Goal: Information Seeking & Learning: Learn about a topic

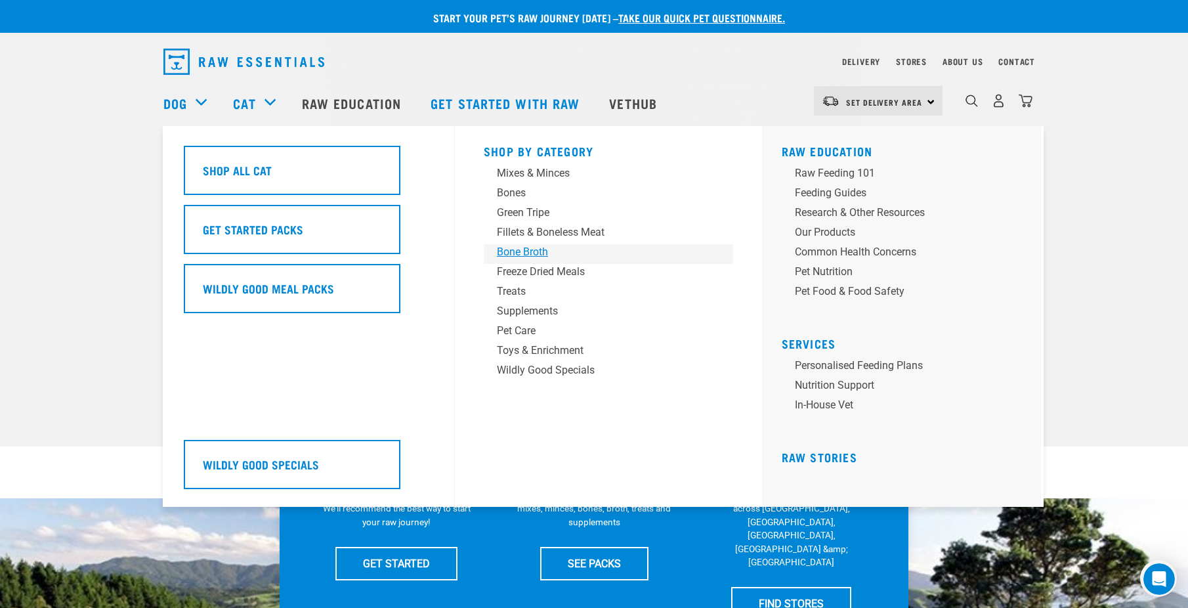
click at [516, 248] on div "Bone Broth" at bounding box center [599, 252] width 205 height 16
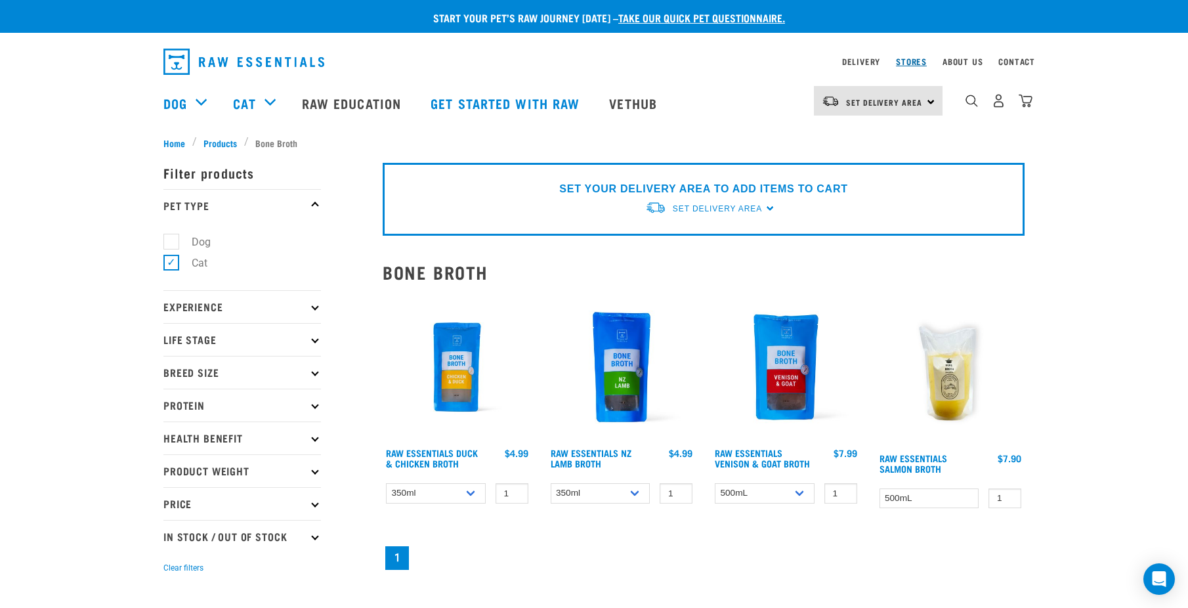
click at [911, 59] on link "Stores" at bounding box center [911, 61] width 31 height 5
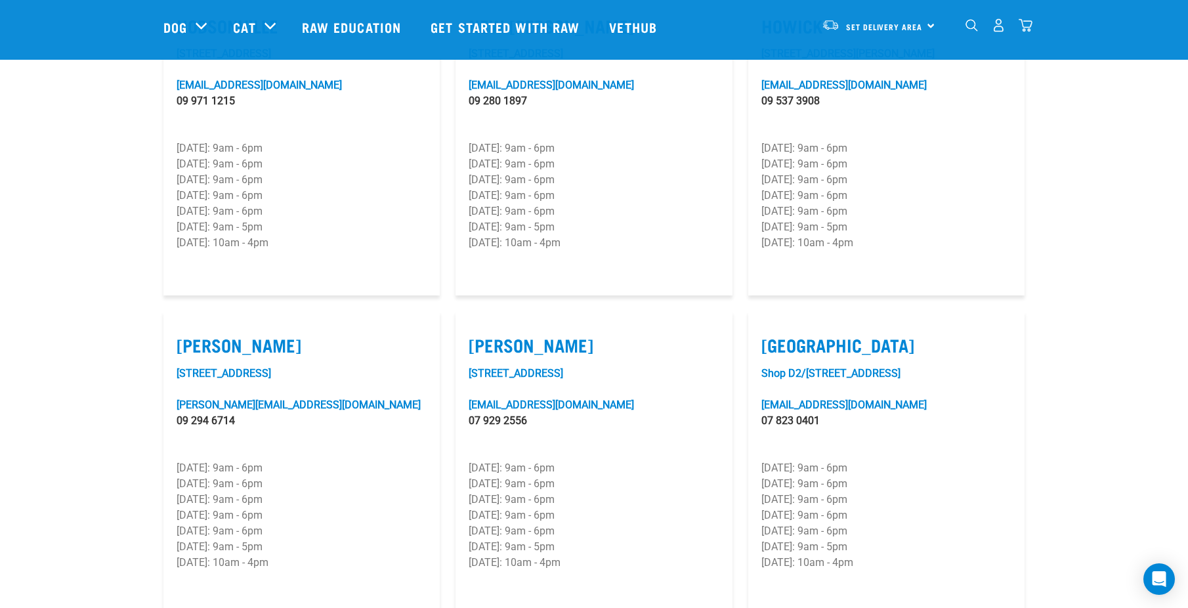
scroll to position [984, 0]
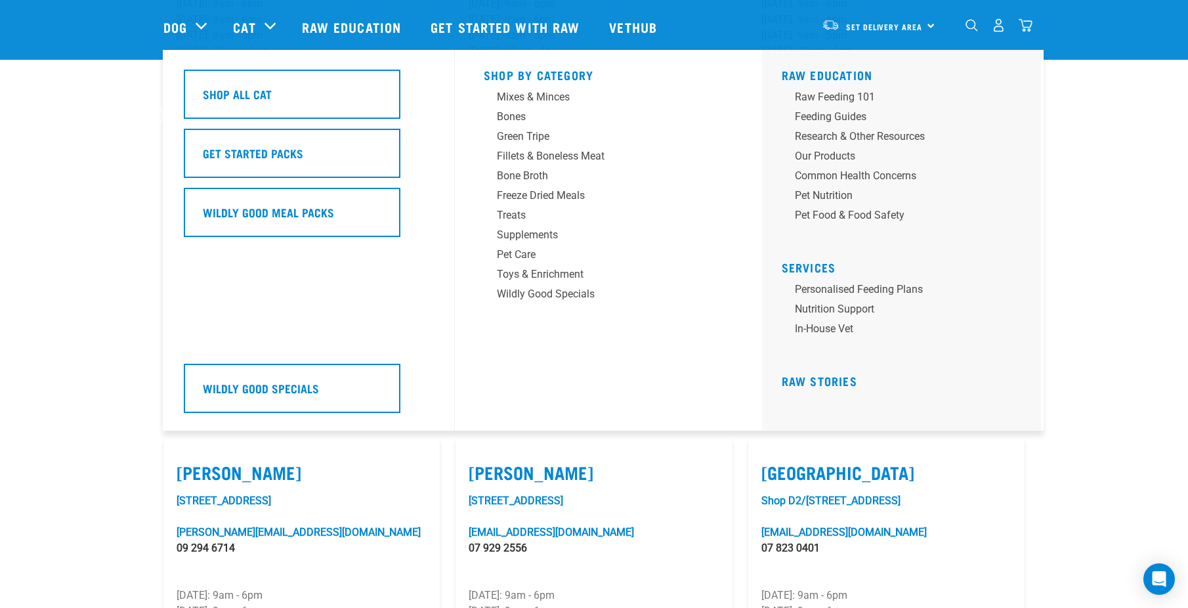
click at [274, 23] on div "Cat" at bounding box center [260, 27] width 55 height 52
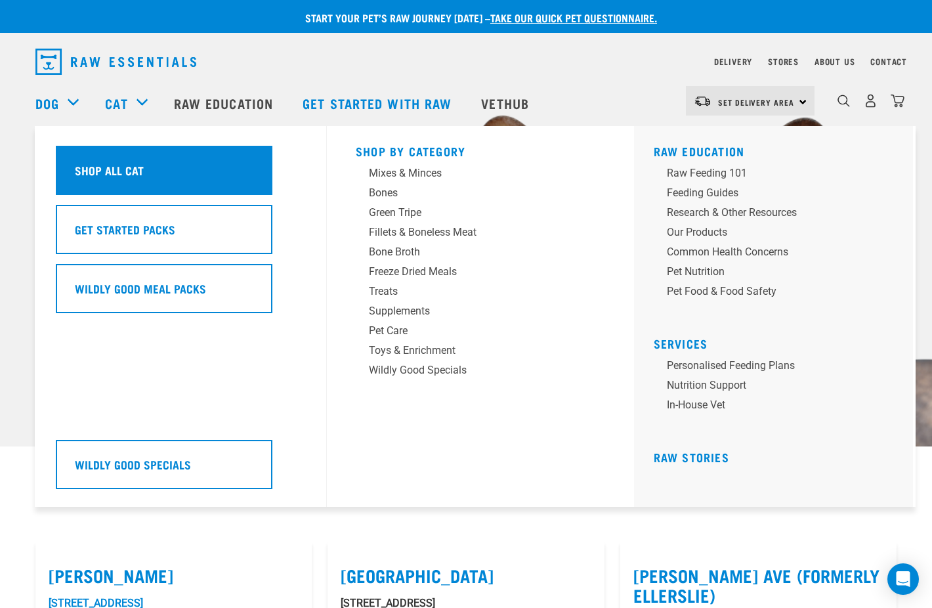
click at [140, 169] on h5 "Shop All Cat" at bounding box center [109, 169] width 69 height 17
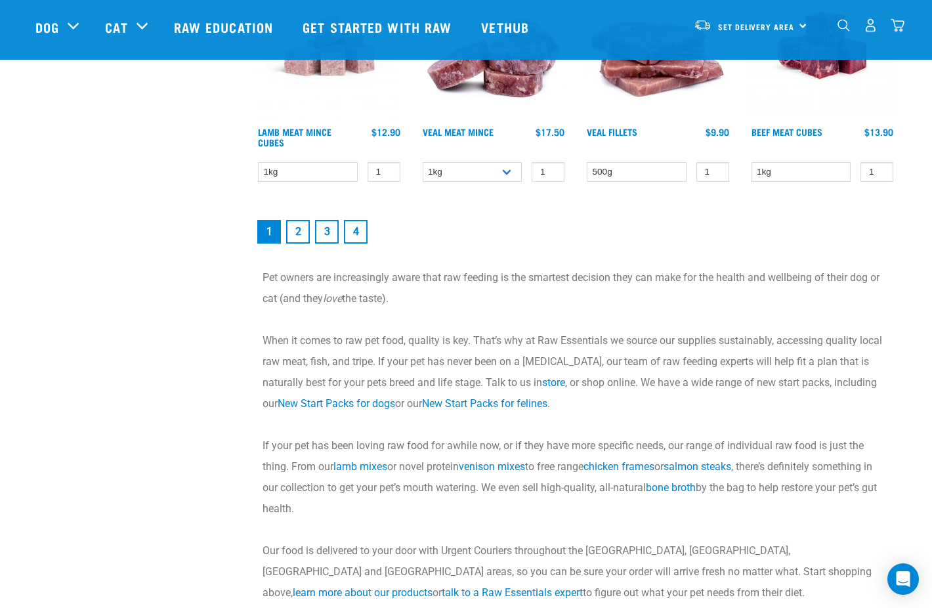
scroll to position [1968, 0]
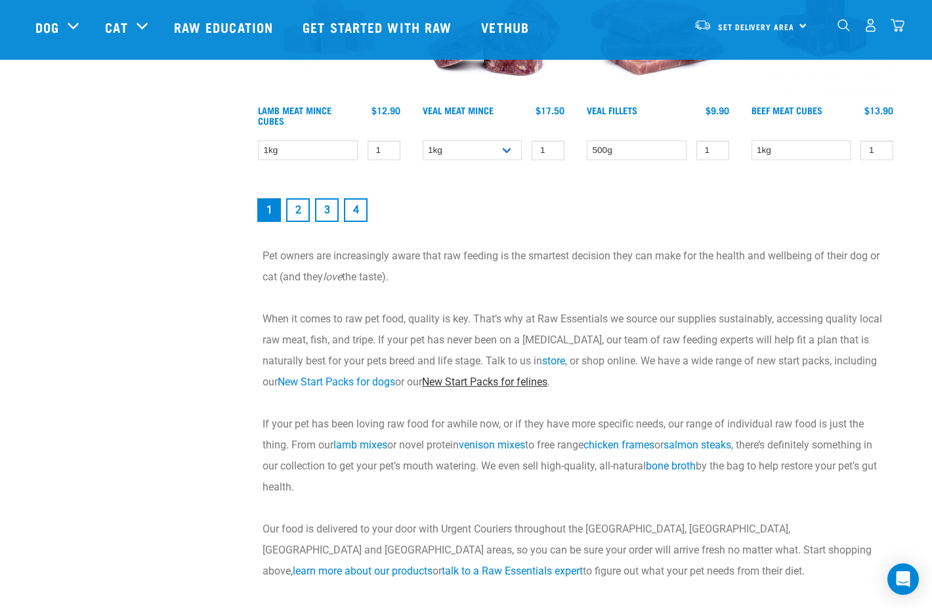
click at [451, 377] on link "New Start Packs for felines" at bounding box center [484, 381] width 125 height 12
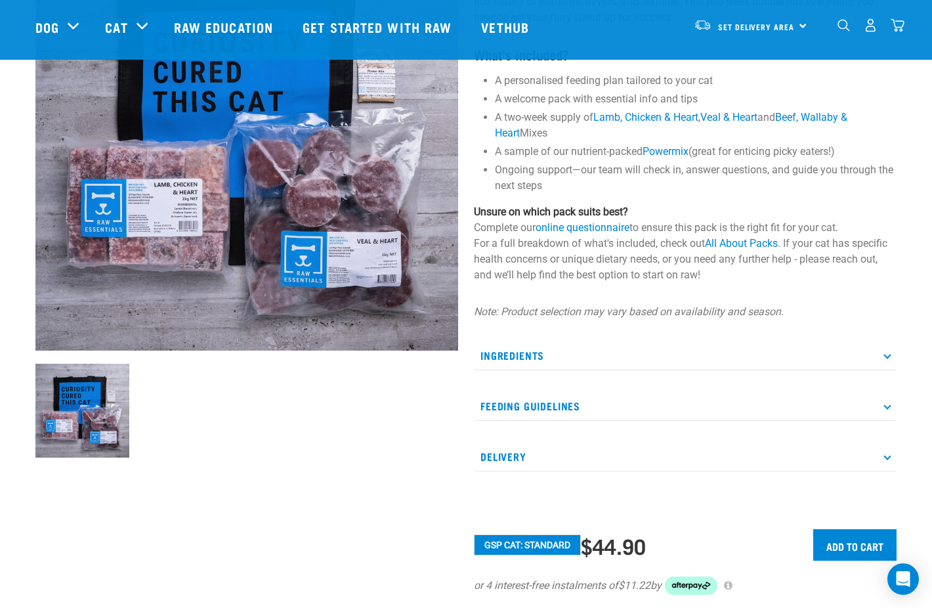
scroll to position [197, 0]
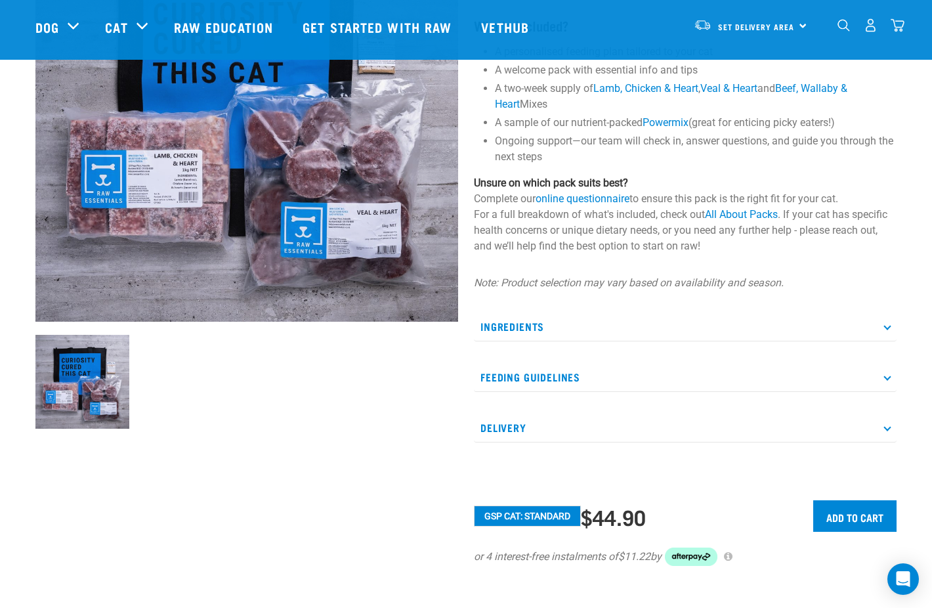
click at [884, 327] on p "Ingredients" at bounding box center [685, 327] width 423 height 30
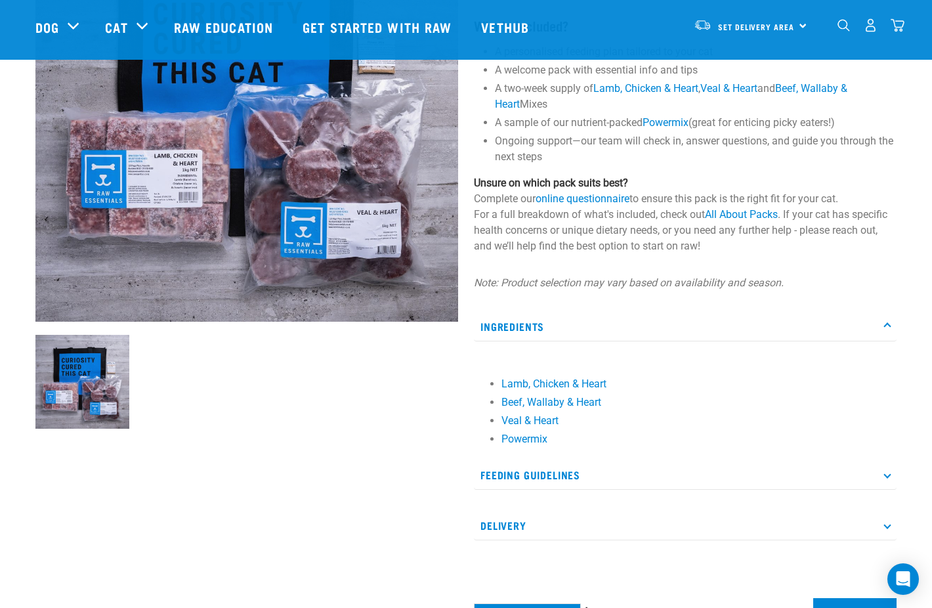
click at [884, 327] on p "Ingredients" at bounding box center [685, 327] width 423 height 30
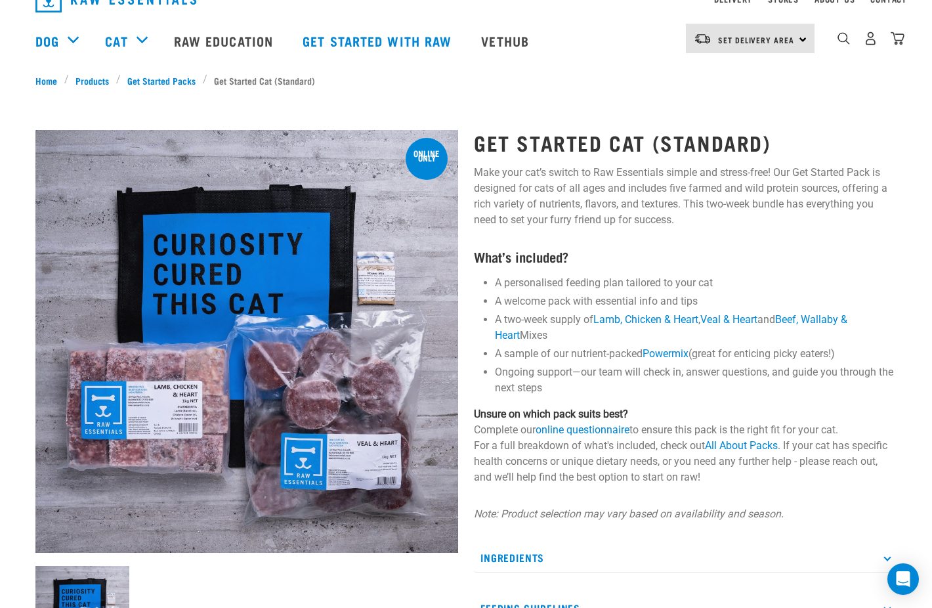
scroll to position [0, 0]
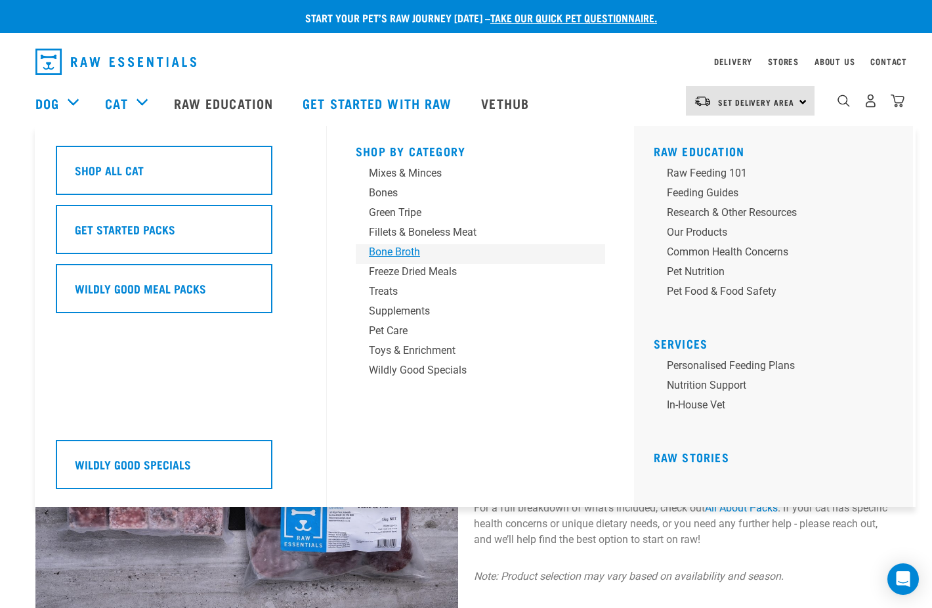
click at [381, 254] on div "Bone Broth" at bounding box center [471, 252] width 205 height 16
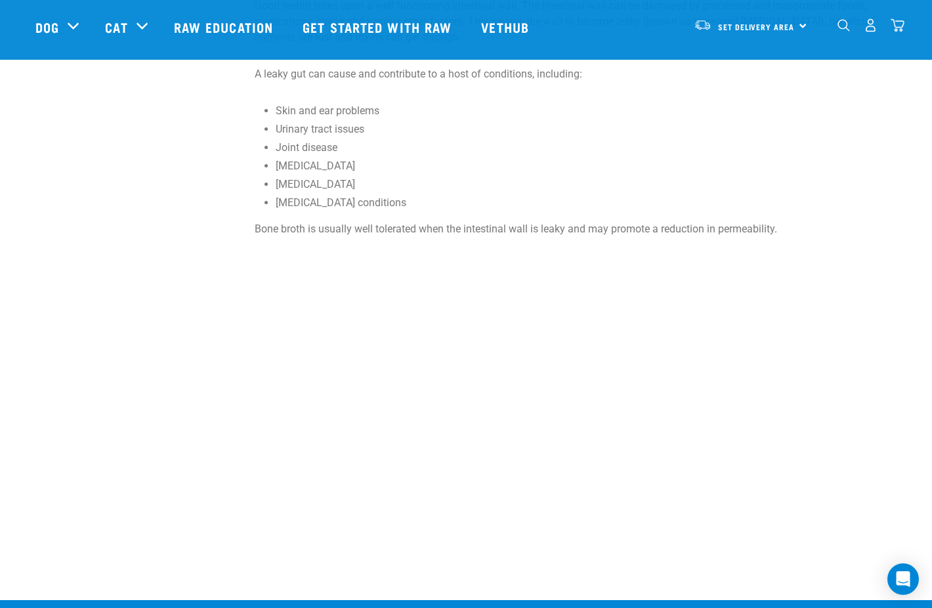
scroll to position [656, 0]
